Goal: Check status

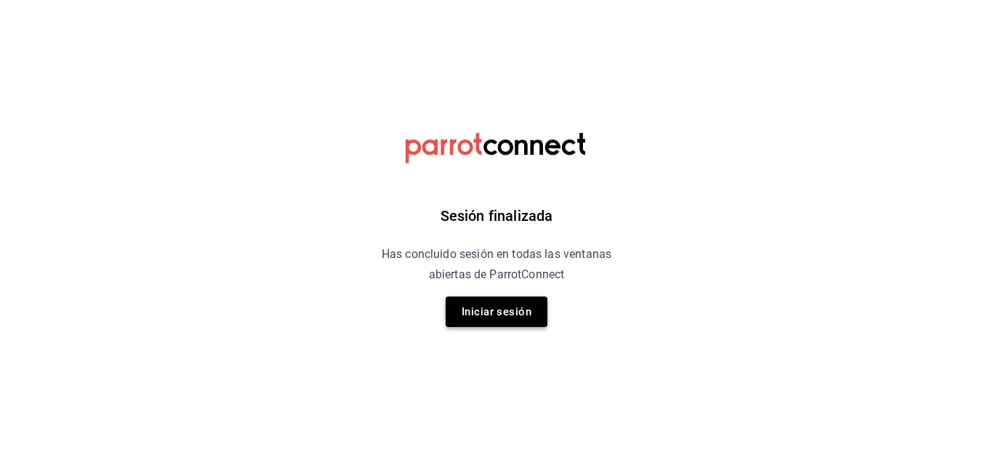
click at [488, 315] on button "Iniciar sesión" at bounding box center [496, 311] width 102 height 31
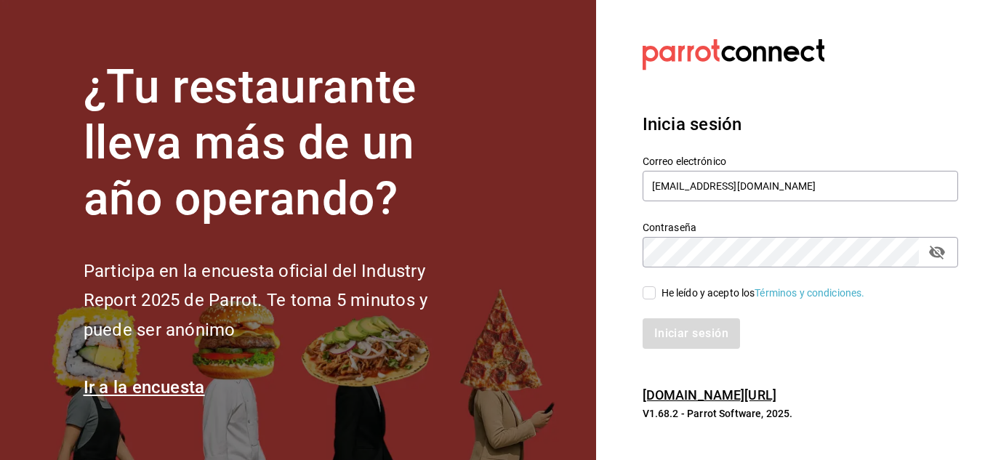
click at [646, 293] on input "He leído y acepto los Términos y condiciones." at bounding box center [648, 292] width 13 height 13
checkbox input "true"
click at [691, 339] on button "Iniciar sesión" at bounding box center [691, 333] width 99 height 31
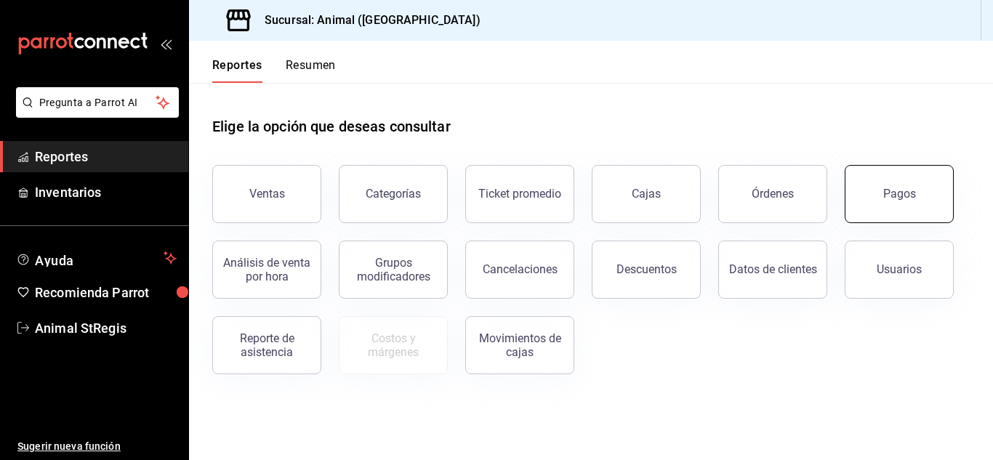
click at [917, 203] on button "Pagos" at bounding box center [898, 194] width 109 height 58
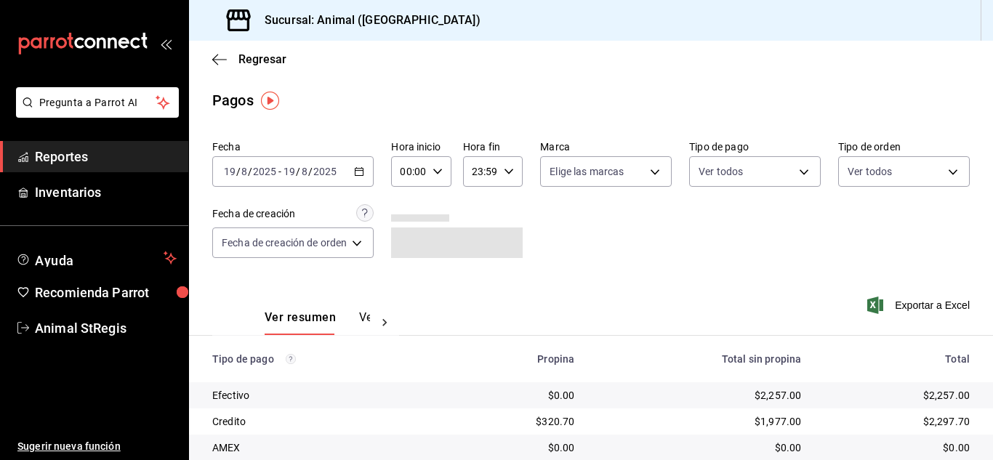
click at [291, 179] on div "[DATE] [DATE] - [DATE] [DATE]" at bounding box center [292, 171] width 161 height 31
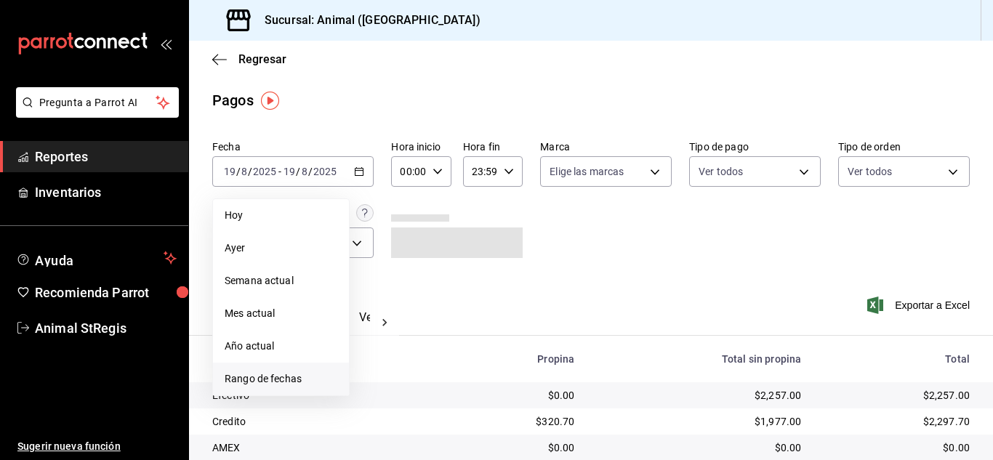
click at [265, 382] on span "Rango de fechas" at bounding box center [281, 378] width 113 height 15
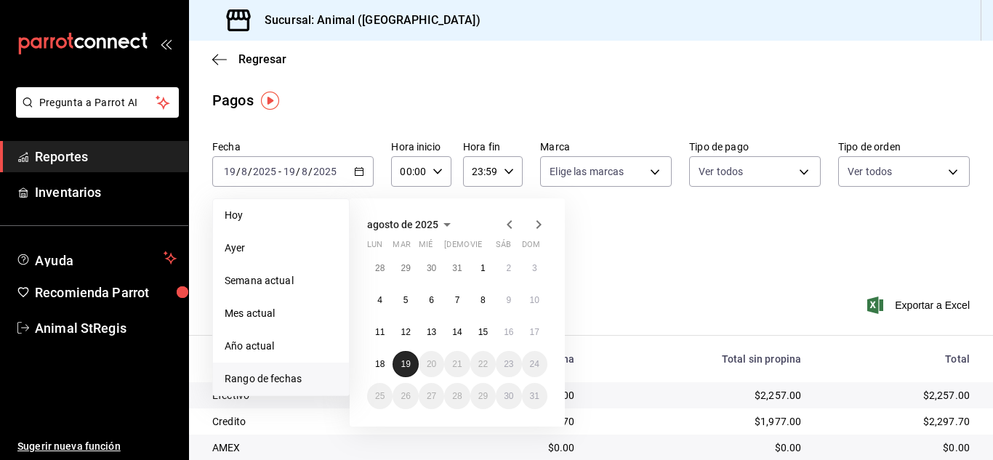
click at [411, 361] on button "19" at bounding box center [404, 364] width 25 height 26
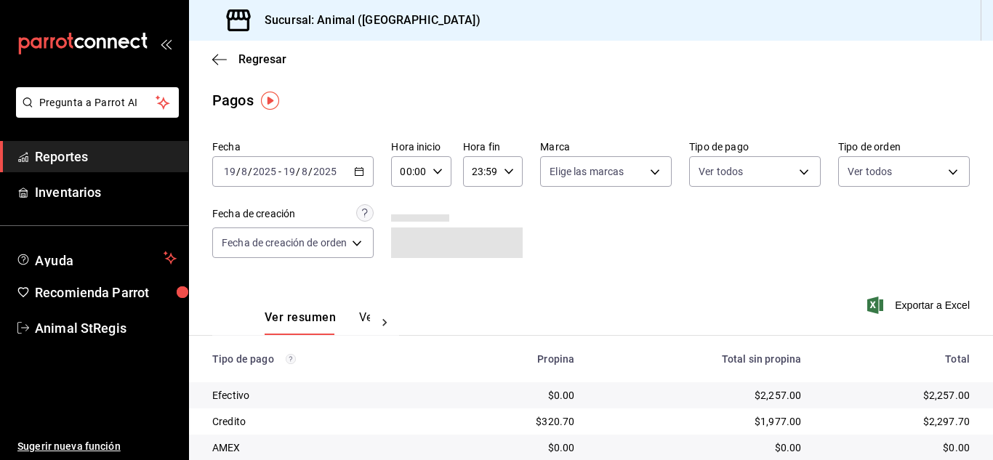
click at [442, 161] on div "00:00 Hora inicio" at bounding box center [421, 171] width 60 height 31
click at [409, 279] on span "02" at bounding box center [408, 279] width 6 height 12
type input "02:00"
click at [639, 251] on div at bounding box center [496, 230] width 993 height 460
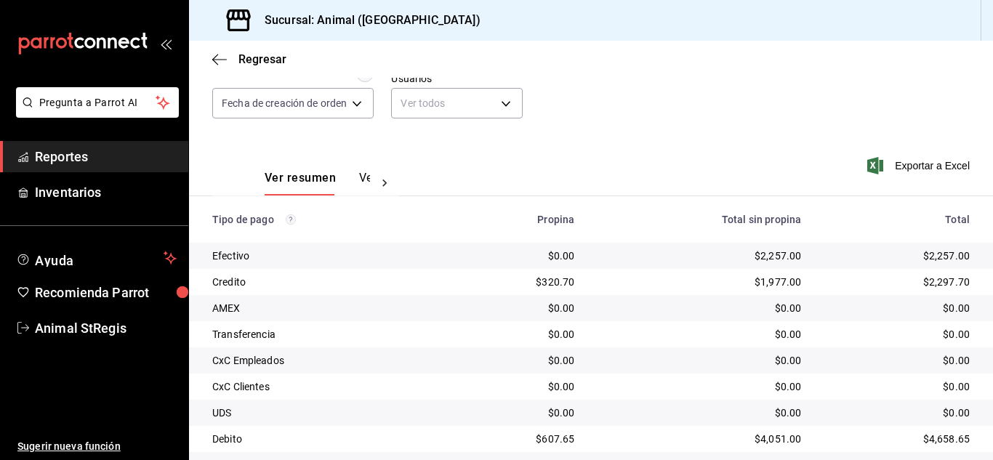
scroll to position [182, 0]
